Goal: Information Seeking & Learning: Learn about a topic

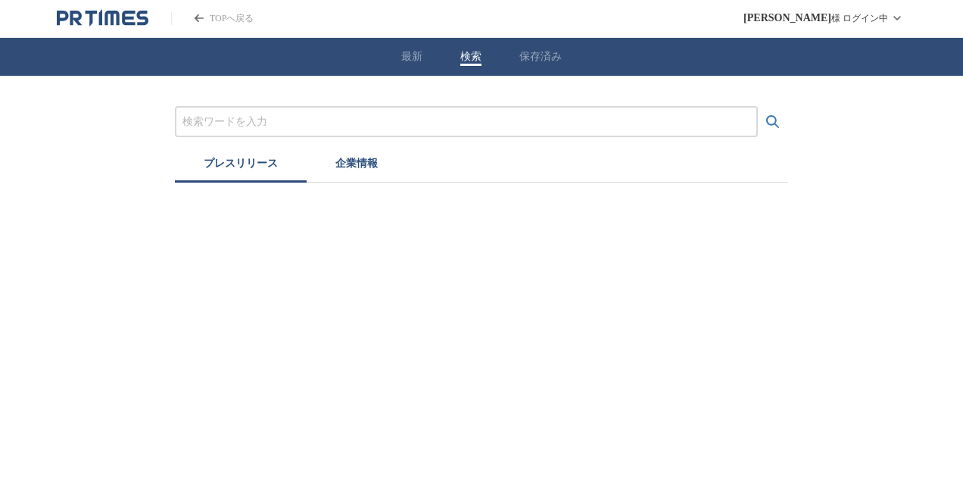
click at [476, 58] on button "検索" at bounding box center [471, 57] width 21 height 14
click at [303, 116] on input "プレスリリースおよび企業を検索する" at bounding box center [467, 122] width 568 height 17
click at [758, 107] on button "検索する" at bounding box center [773, 122] width 30 height 30
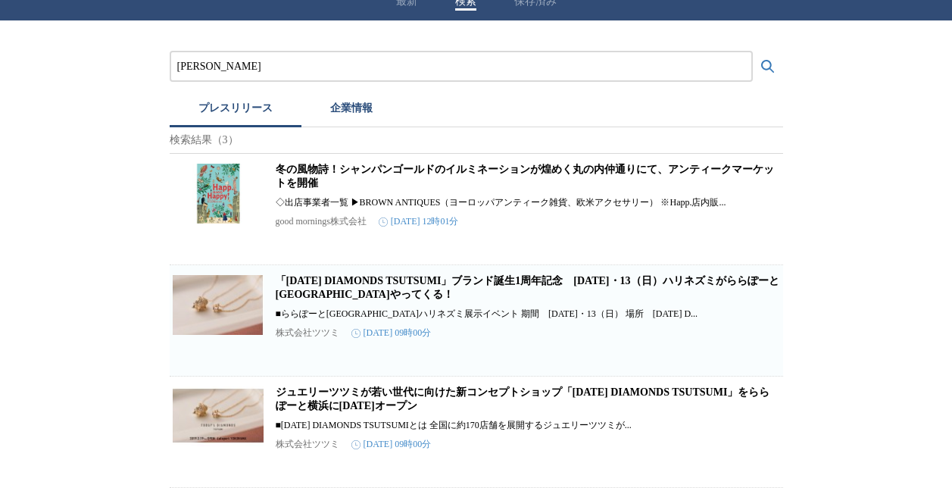
scroll to position [78, 0]
click at [336, 275] on link "「[DATE] DIAMONDS TSUTSUMI」ブランド誕生1周年記念　[DATE]・13（日）ハリネズミがららぽーと[GEOGRAPHIC_DATA]や…" at bounding box center [528, 287] width 504 height 25
drag, startPoint x: 339, startPoint y: 40, endPoint x: 0, endPoint y: 8, distance: 340.1
click at [0, 9] on html "TOPへ戻る [PERSON_NAME] ログイン中 最新 検索 保存済み ジュエリーTSUTSUMI プレスリリース 企業情報 検索結果（3） 冬の風物詩！…" at bounding box center [476, 216] width 952 height 543
click at [753, 52] on button "検索する" at bounding box center [768, 67] width 30 height 30
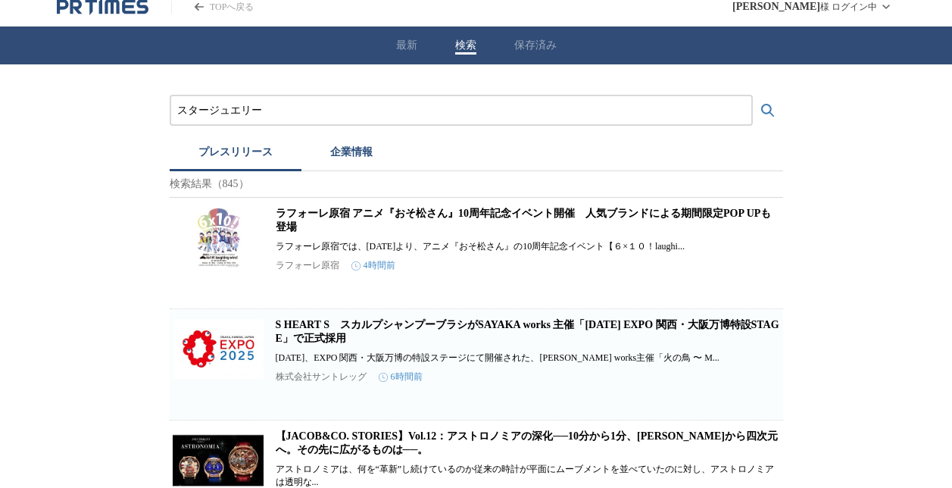
scroll to position [0, 0]
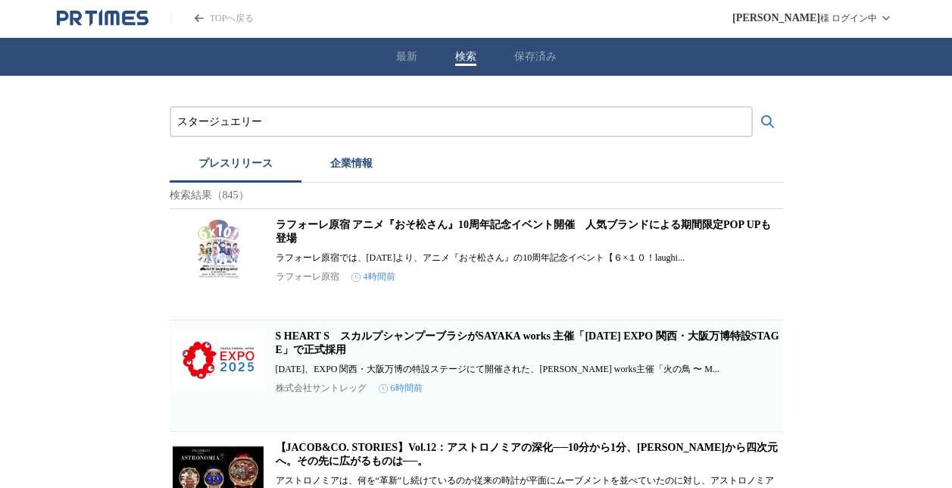
drag, startPoint x: 281, startPoint y: 123, endPoint x: 45, endPoint y: 113, distance: 236.6
click at [753, 107] on button "検索する" at bounding box center [768, 122] width 30 height 30
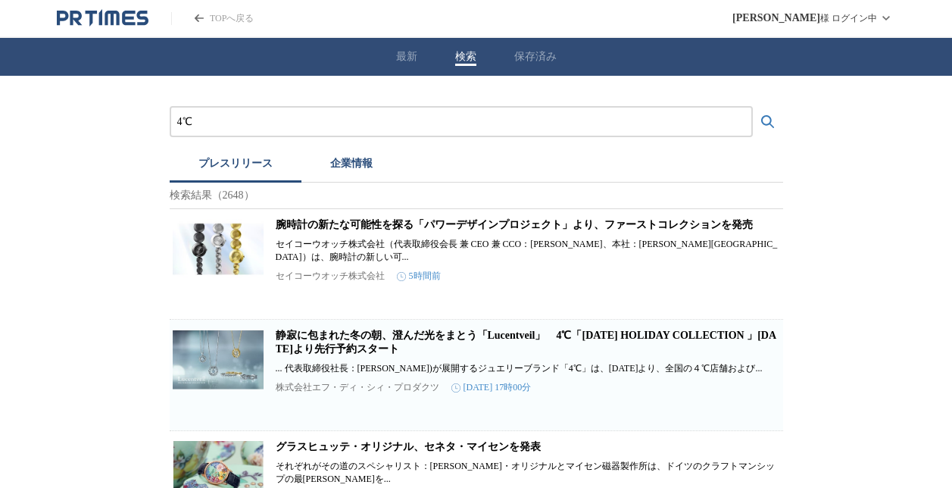
click at [472, 128] on input "4℃" at bounding box center [461, 122] width 568 height 17
paste input "みずみずしいフルーツ"
click at [753, 107] on button "検索する" at bounding box center [768, 122] width 30 height 30
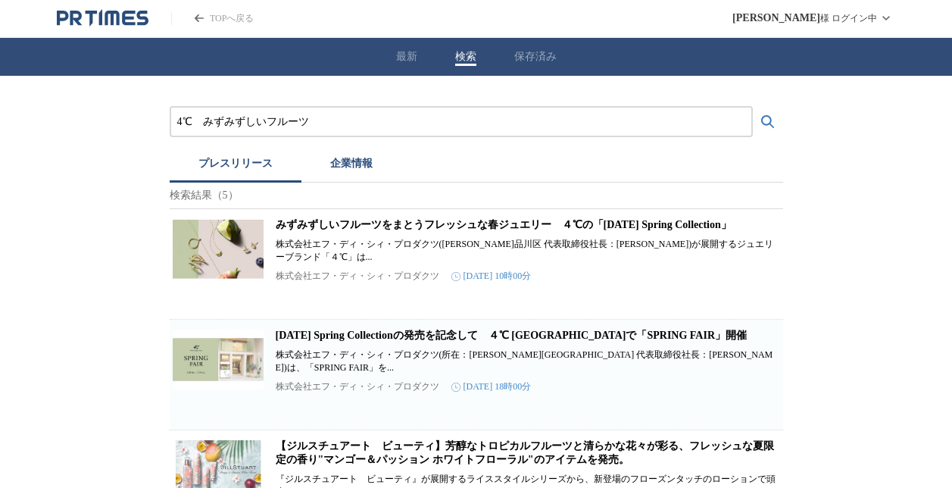
click at [404, 230] on link "みずみずしいフルーツをまとうフレッシュな春ジュエリー　４℃の「[DATE] Spring Collection」" at bounding box center [504, 224] width 456 height 11
drag, startPoint x: 362, startPoint y: 123, endPoint x: 0, endPoint y: 70, distance: 365.9
click at [0, 71] on html "TOPへ戻る [PERSON_NAME] ログイン中 最新 検索 保存済み 4℃　みずみずしいフルーツ プレスリリース 企業情報 検索結果（5） みずみずしい…" at bounding box center [476, 401] width 952 height 803
click at [753, 107] on button "検索する" at bounding box center [768, 122] width 30 height 30
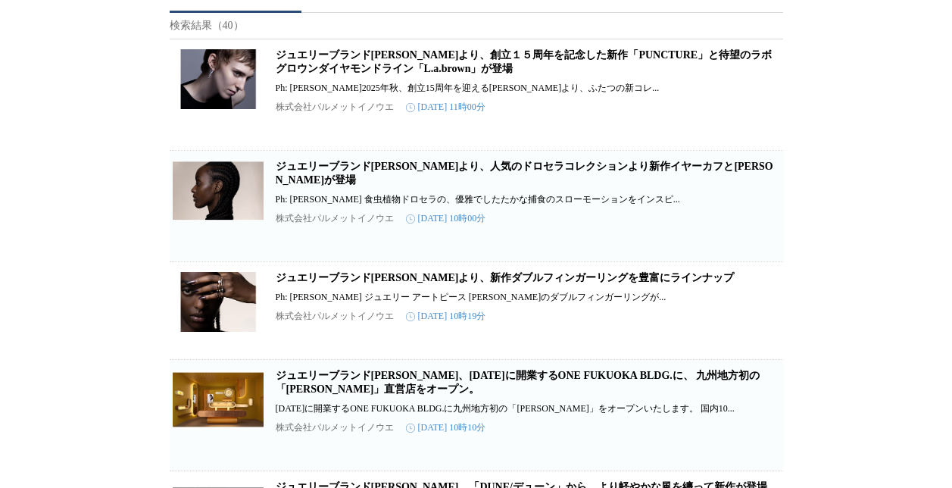
scroll to position [151, 0]
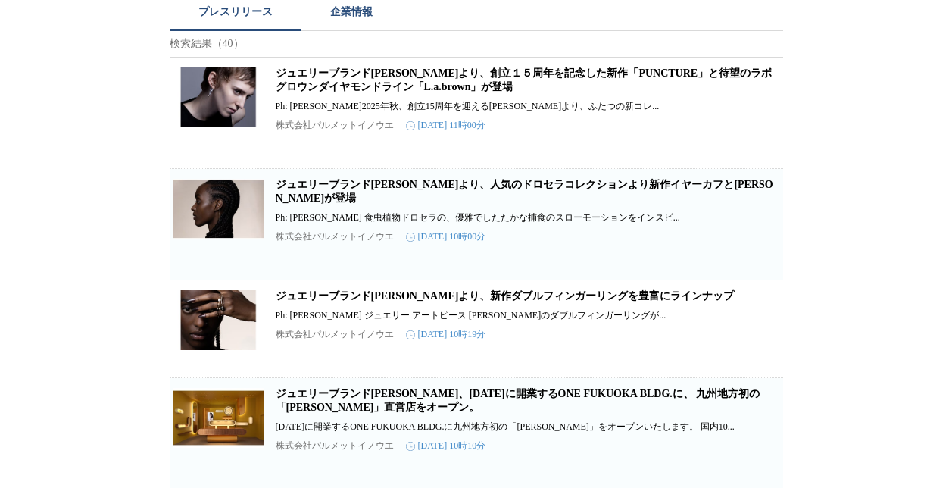
click at [350, 89] on link "ジュエリーブランド[PERSON_NAME]より、創立１５周年を記念した新作「PUNCTURE」と待望のラボグロウンダイヤモンドライン「L.a.brown」が…" at bounding box center [524, 79] width 497 height 25
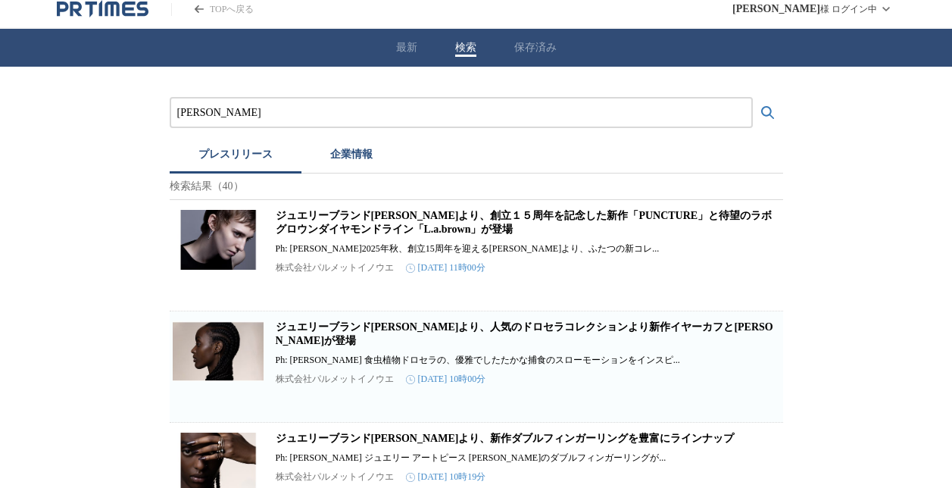
scroll to position [0, 0]
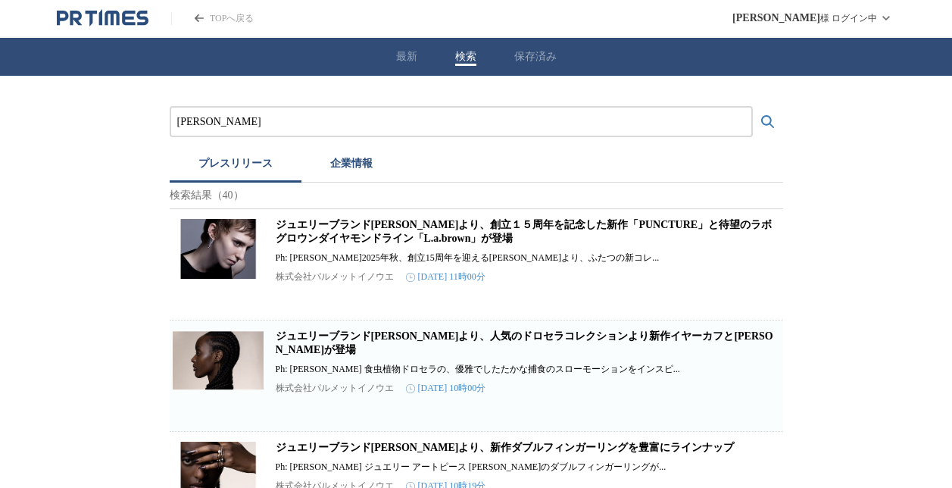
drag, startPoint x: 296, startPoint y: 127, endPoint x: -3, endPoint y: 98, distance: 300.6
click at [753, 107] on button "検索する" at bounding box center [768, 122] width 30 height 30
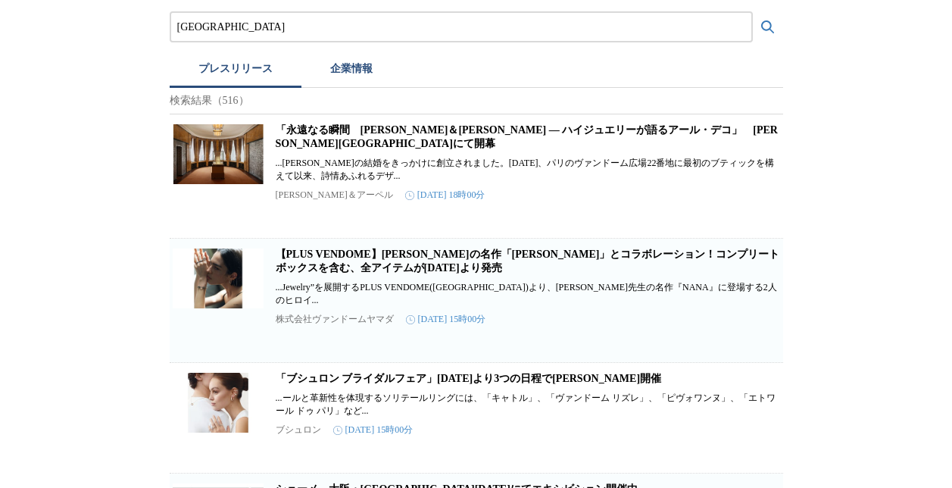
scroll to position [151, 0]
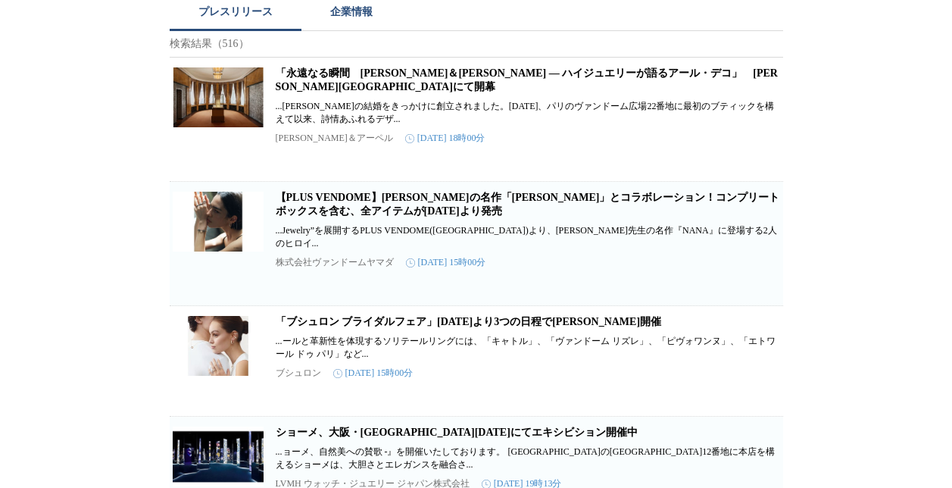
click at [343, 213] on link "【PLUS VENDOME】[PERSON_NAME]の名作「[PERSON_NAME]」とコラボレーション！コンプリートボックスを含む、全アイテムが[DAT…" at bounding box center [528, 204] width 504 height 25
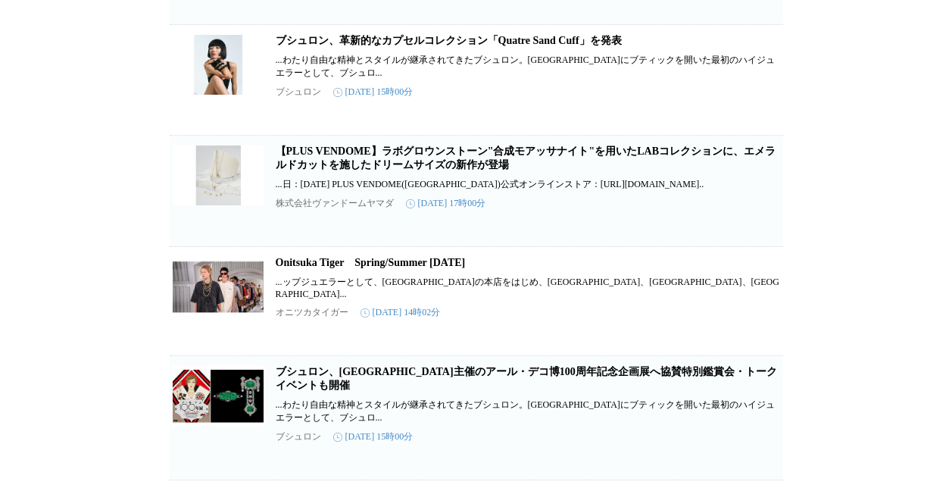
scroll to position [682, 0]
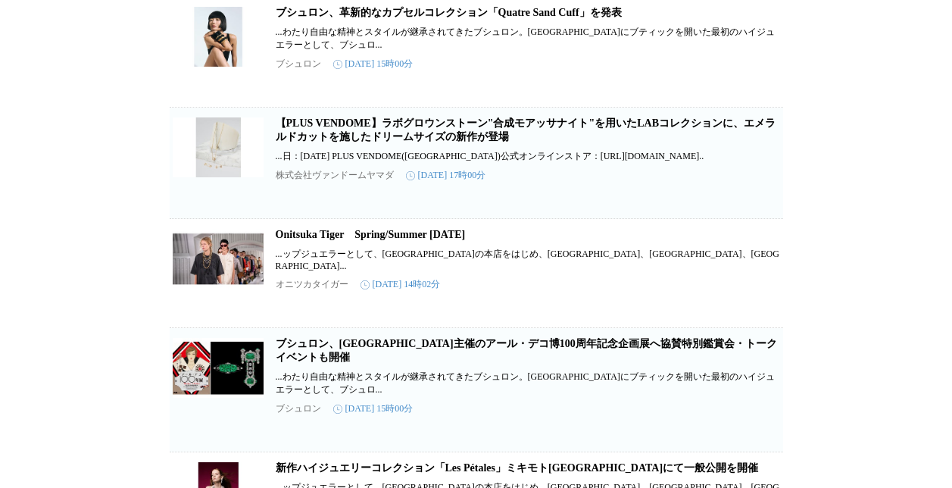
click at [404, 142] on link "【PLUS VENDOME】ラボグロウンストーン"合成モアッサナイト"を用いたLABコレクションに、エメラルドカットを施したドリームサイズの新作が登場" at bounding box center [526, 129] width 500 height 25
click at [383, 142] on link "【PLUS VENDOME】ラボグロウンストーン"合成モアッサナイト"を用いたLABコレクションに、エメラルドカットを施したドリームサイズの新作が登場" at bounding box center [526, 129] width 500 height 25
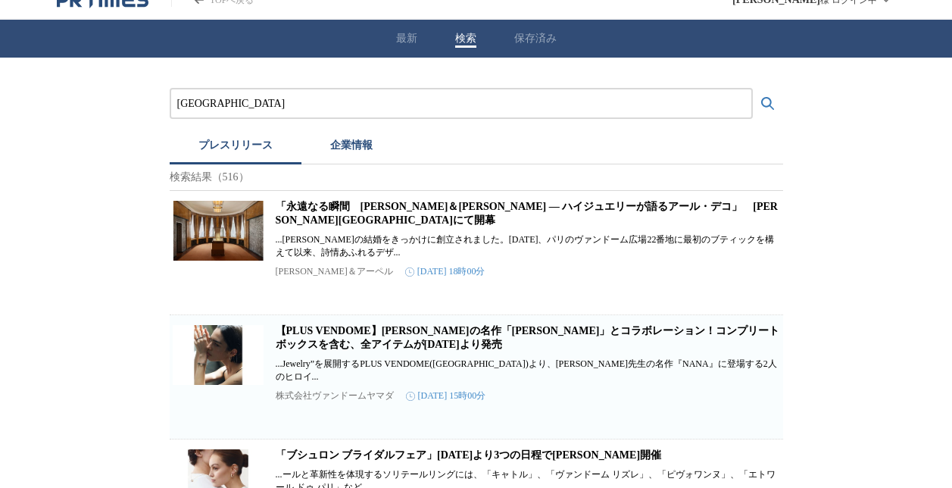
scroll to position [0, 0]
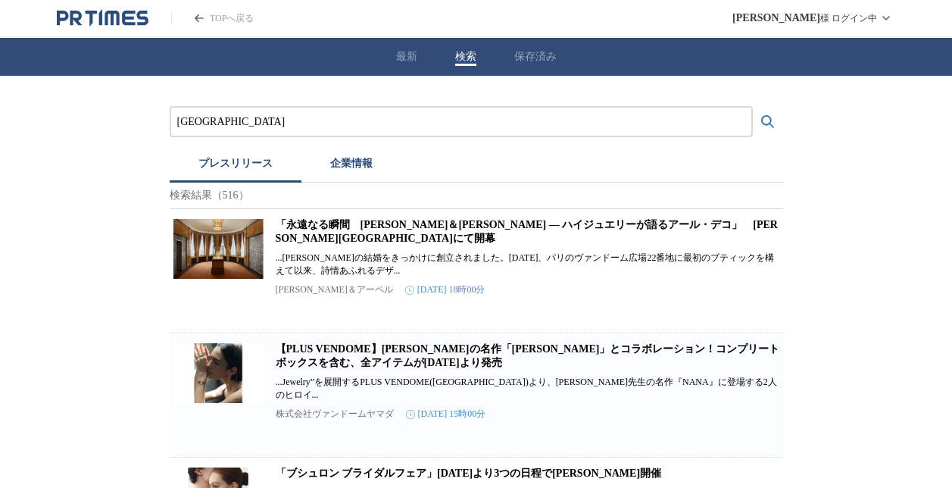
drag, startPoint x: 167, startPoint y: 126, endPoint x: 0, endPoint y: 93, distance: 170.5
paste input "SIENA ROSE"
click at [753, 107] on button "検索する" at bounding box center [768, 122] width 30 height 30
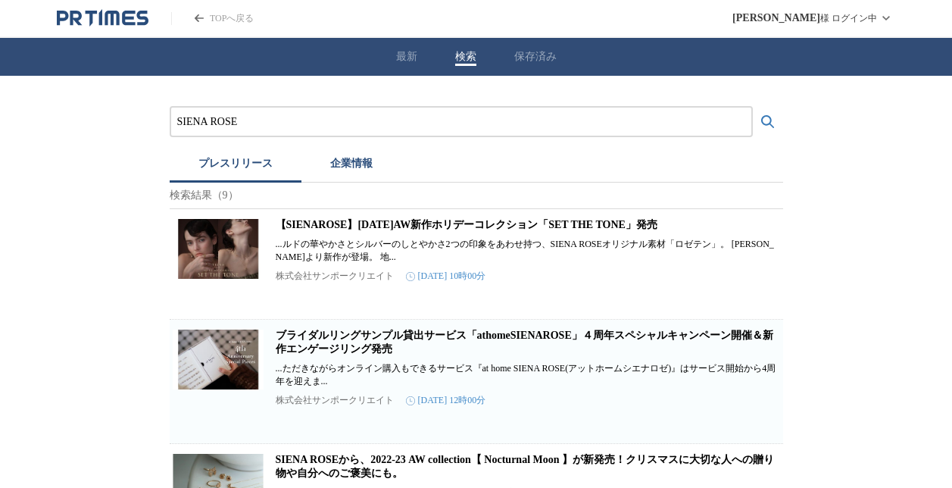
click at [347, 227] on link "【SIENAROSE】[DATE]AW新作ホリデーコレクション「SET THE TONE」発売" at bounding box center [467, 224] width 382 height 11
click at [241, 123] on div "SIENA ROSE" at bounding box center [461, 121] width 583 height 31
drag, startPoint x: 271, startPoint y: 123, endPoint x: 0, endPoint y: 70, distance: 276.5
type input "mimi33"
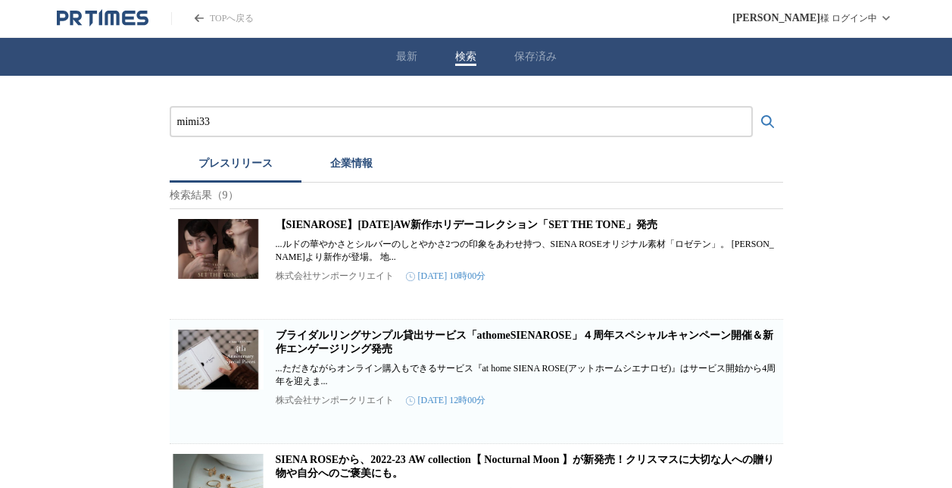
click at [753, 107] on button "検索する" at bounding box center [768, 122] width 30 height 30
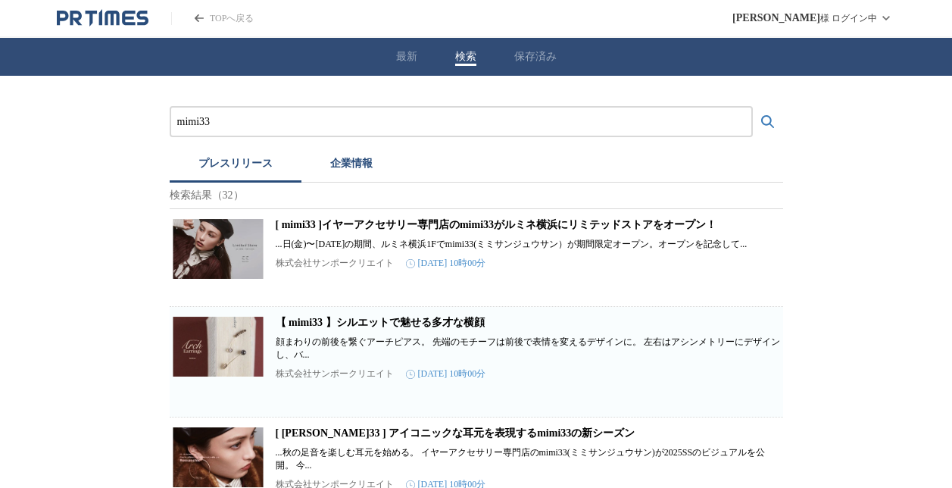
click at [387, 230] on link "[ mimi33 ]イヤーアクセサリー専門店のmimi33がルミネ横浜にリミテッドストアをオープン！" at bounding box center [497, 224] width 442 height 11
